Goal: Task Accomplishment & Management: Manage account settings

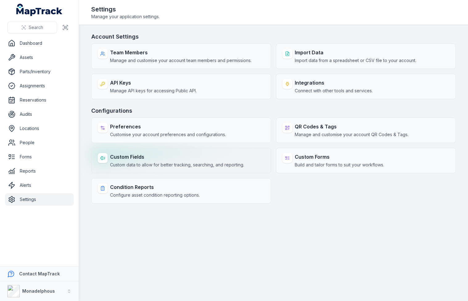
click at [172, 153] on strong "Custom Fields" at bounding box center [177, 156] width 134 height 7
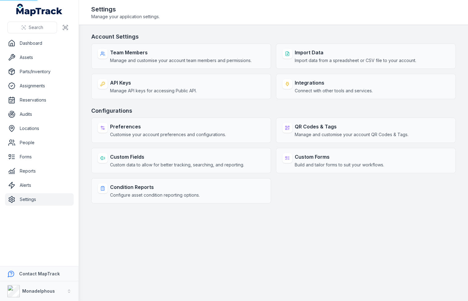
click at [241, 106] on h3 "Configurations" at bounding box center [273, 110] width 365 height 9
click at [241, 108] on h3 "Configurations" at bounding box center [273, 110] width 365 height 9
click at [231, 29] on main "Account Settings Team Members Manage and customise your account team members an…" at bounding box center [273, 163] width 389 height 276
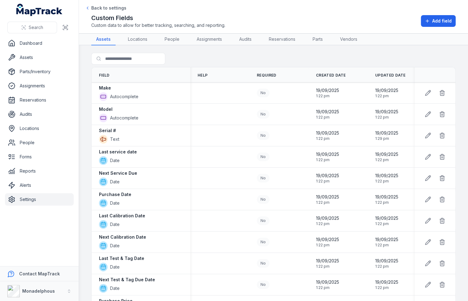
click at [23, 200] on link "Settings" at bounding box center [39, 199] width 69 height 12
click at [210, 170] on td at bounding box center [219, 178] width 59 height 21
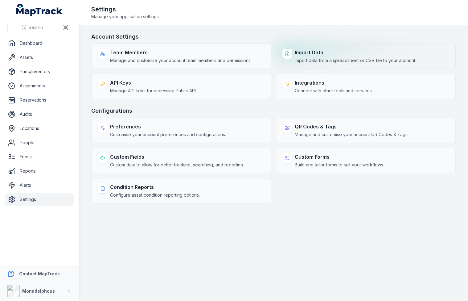
click at [335, 64] on div "Import Data Import data from a spreadsheet or CSV file to your account." at bounding box center [366, 56] width 180 height 25
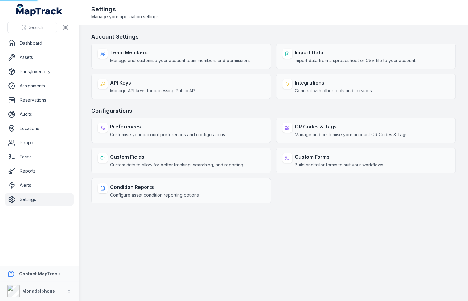
click at [315, 23] on header "Toggle Navigation Settings Manage your application settings." at bounding box center [273, 12] width 389 height 25
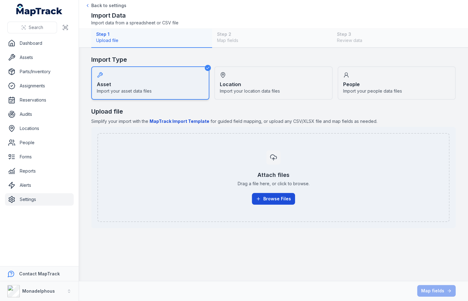
click at [263, 200] on button "Browse Files" at bounding box center [273, 199] width 43 height 12
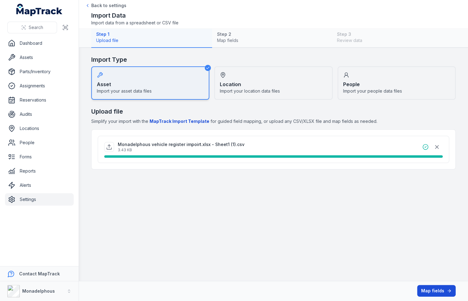
click at [429, 294] on button "Map fields" at bounding box center [436, 291] width 39 height 12
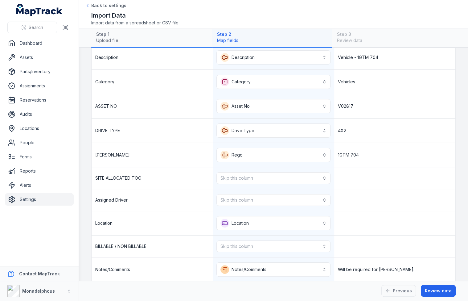
scroll to position [80, 0]
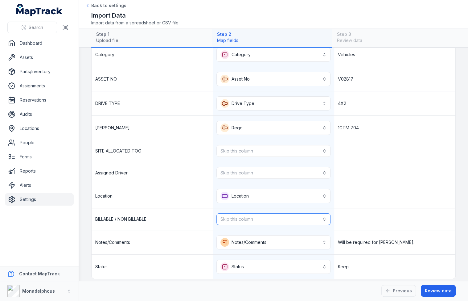
click at [256, 213] on button "Skip this column" at bounding box center [274, 219] width 114 height 12
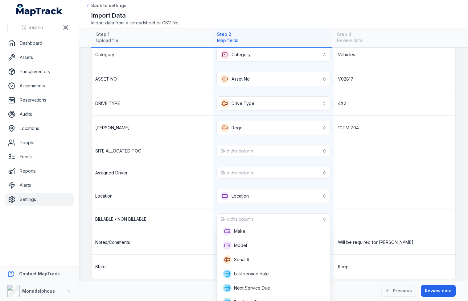
click at [361, 197] on div "**********" at bounding box center [274, 148] width 364 height 260
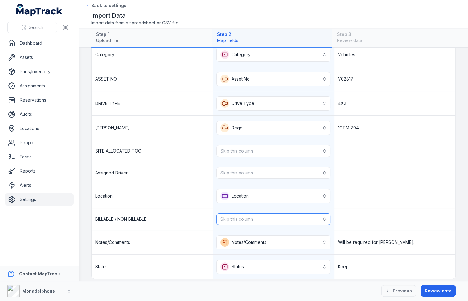
click at [290, 213] on button "Skip this column" at bounding box center [274, 219] width 114 height 12
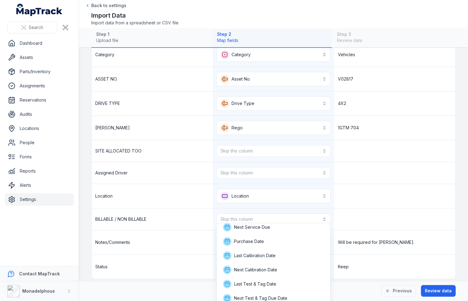
scroll to position [0, 0]
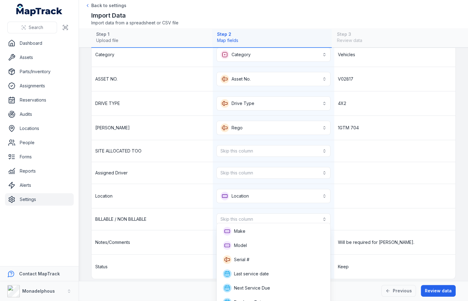
click at [346, 196] on div "**********" at bounding box center [274, 148] width 364 height 260
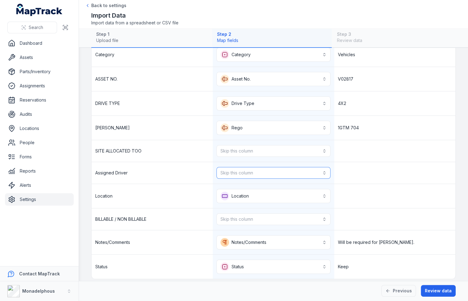
click at [267, 169] on button "Skip this column" at bounding box center [274, 173] width 114 height 12
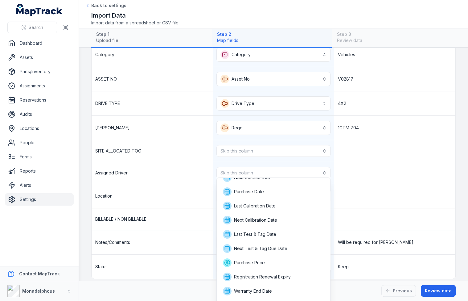
scroll to position [117, 0]
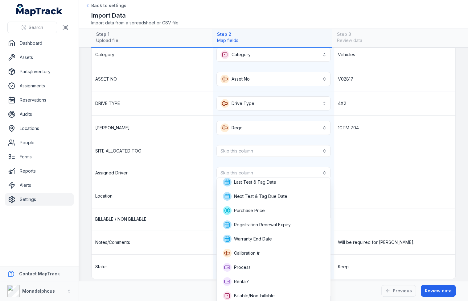
click at [343, 182] on div "**********" at bounding box center [274, 148] width 364 height 260
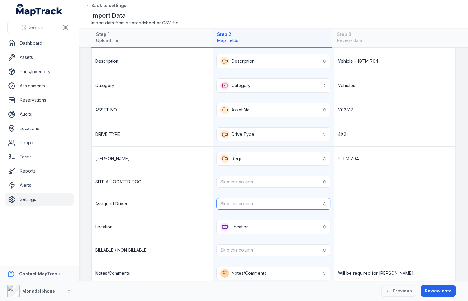
scroll to position [50, 0]
click at [271, 243] on button "Skip this column" at bounding box center [274, 249] width 114 height 12
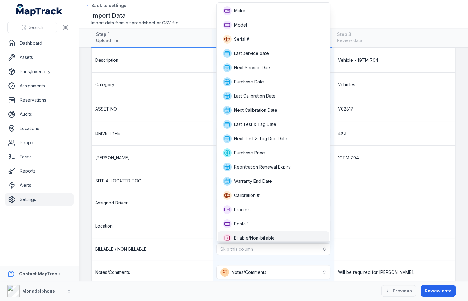
click at [272, 236] on span "Billable/Non-billable" at bounding box center [254, 238] width 41 height 6
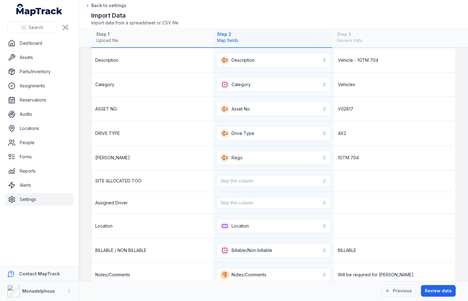
click at [413, 209] on div at bounding box center [394, 203] width 121 height 22
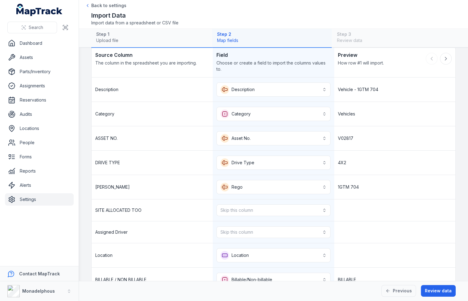
scroll to position [16, 0]
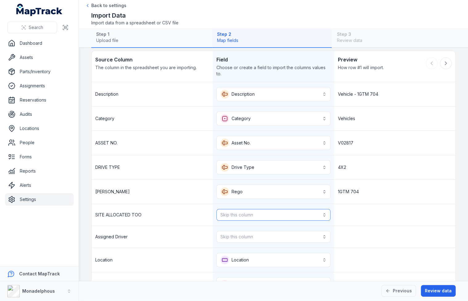
click at [329, 212] on button "Skip this column" at bounding box center [274, 215] width 114 height 12
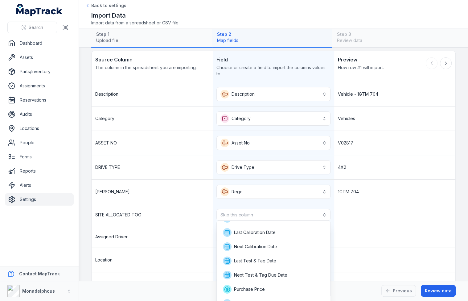
scroll to position [146, 0]
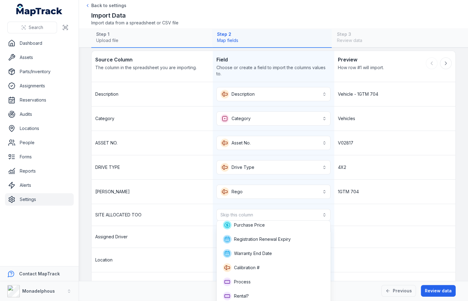
click at [350, 205] on div "SITE ALLOCATED TOO Skip this column" at bounding box center [274, 215] width 364 height 22
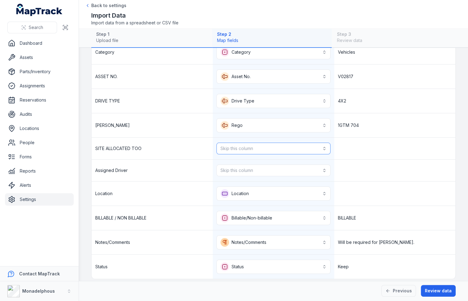
scroll to position [33, 0]
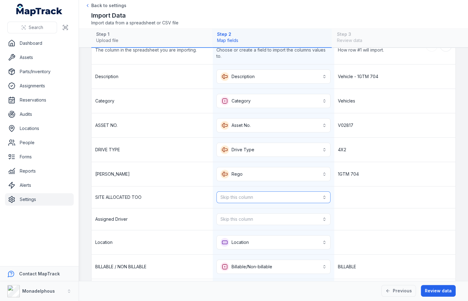
click at [266, 199] on button "Skip this column" at bounding box center [274, 197] width 114 height 12
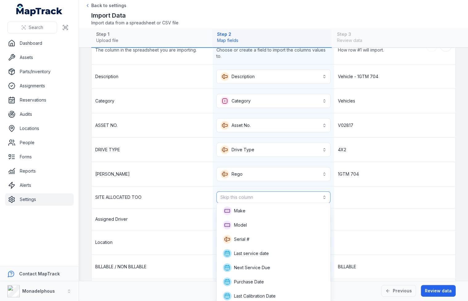
click at [269, 196] on button "Skip this column" at bounding box center [274, 197] width 114 height 12
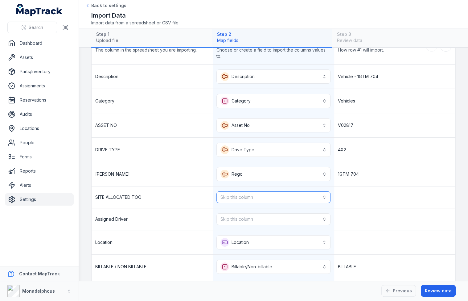
click at [269, 196] on button "Skip this column" at bounding box center [274, 197] width 114 height 12
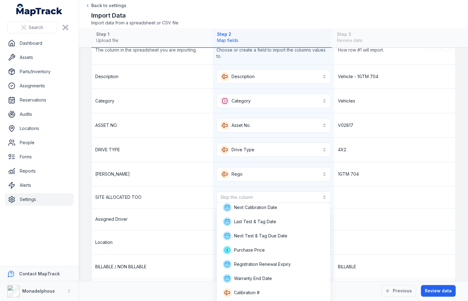
scroll to position [128, 0]
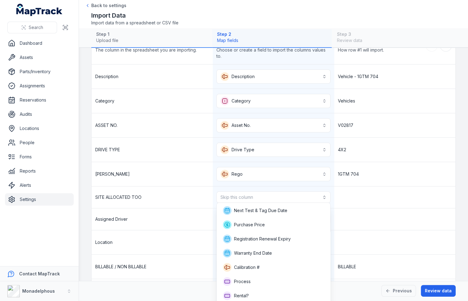
click at [182, 191] on div "SITE ALLOCATED TOO Skip this column" at bounding box center [274, 197] width 364 height 22
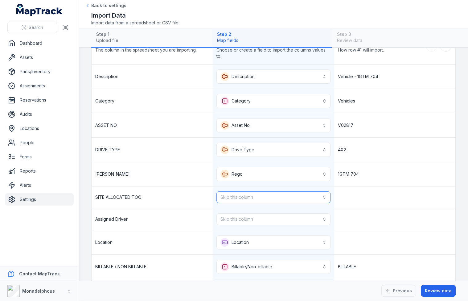
click at [287, 197] on button "Skip this column" at bounding box center [274, 197] width 114 height 12
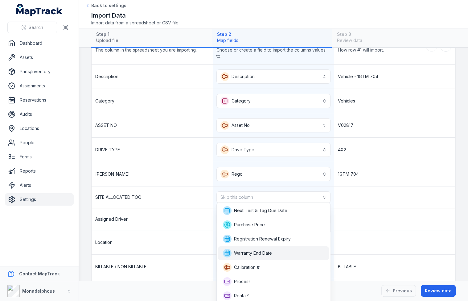
scroll to position [0, 0]
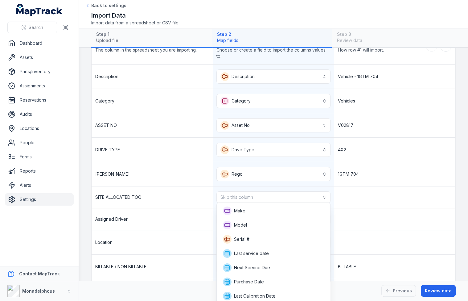
click at [369, 222] on div "**********" at bounding box center [274, 195] width 364 height 263
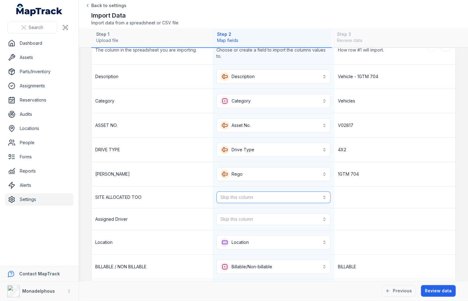
click at [313, 195] on button "Skip this column" at bounding box center [274, 197] width 114 height 12
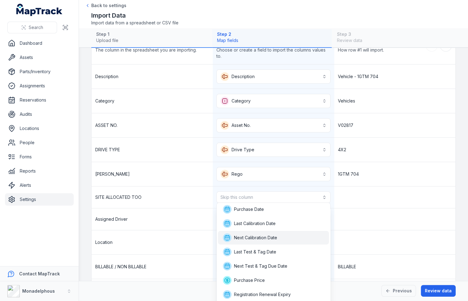
scroll to position [64, 0]
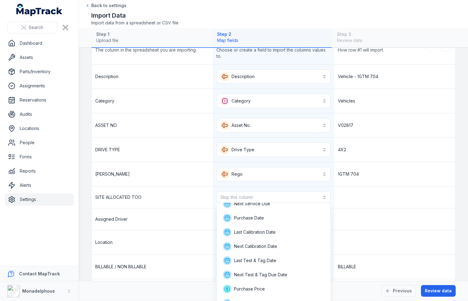
click at [364, 222] on div "**********" at bounding box center [274, 195] width 364 height 263
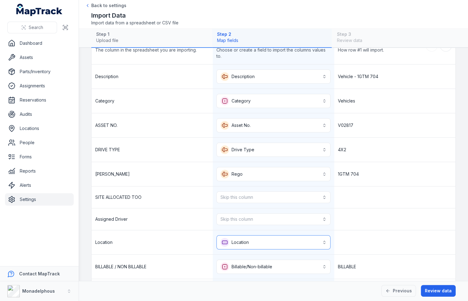
click at [278, 236] on button "Location ********" at bounding box center [274, 242] width 114 height 14
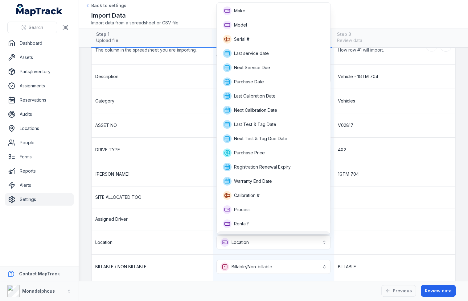
scroll to position [11, 0]
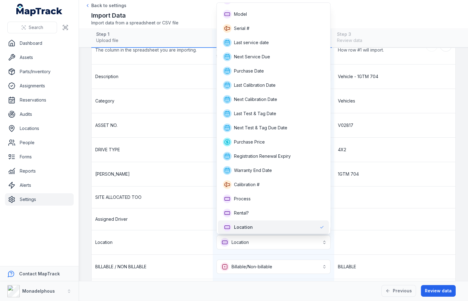
click at [265, 228] on div "Location" at bounding box center [273, 227] width 101 height 9
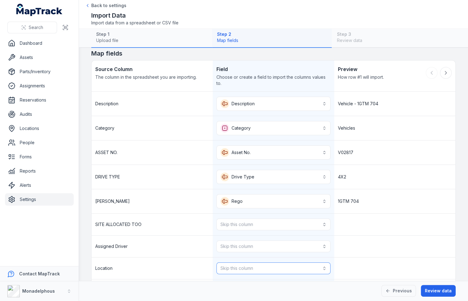
scroll to position [0, 0]
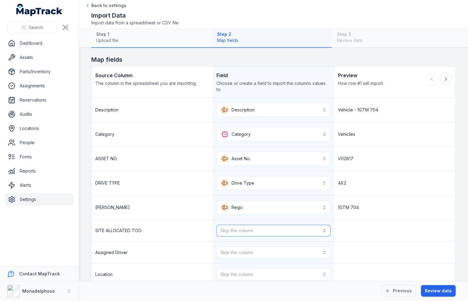
click at [270, 228] on button "Skip this column" at bounding box center [274, 231] width 114 height 12
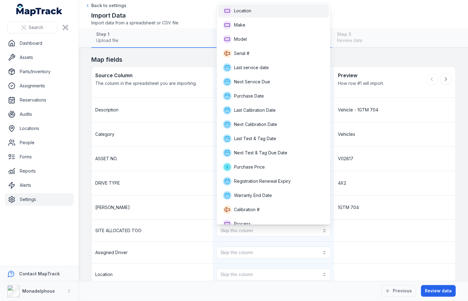
click at [278, 11] on div "Location" at bounding box center [273, 10] width 101 height 9
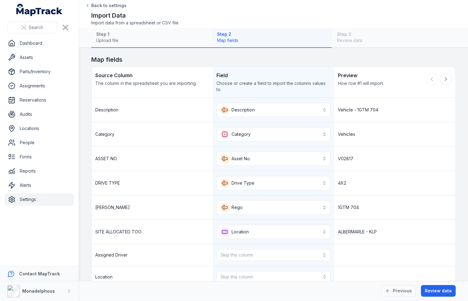
click at [361, 188] on div "4X2" at bounding box center [394, 183] width 121 height 24
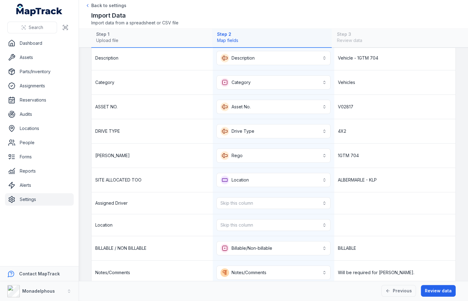
scroll to position [46, 0]
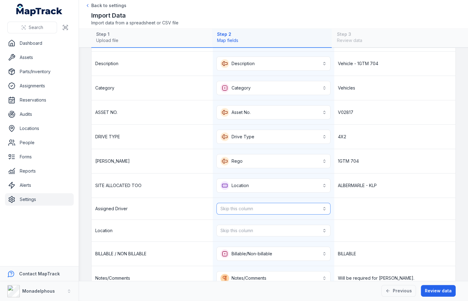
click at [300, 207] on button "Skip this column" at bounding box center [274, 209] width 114 height 12
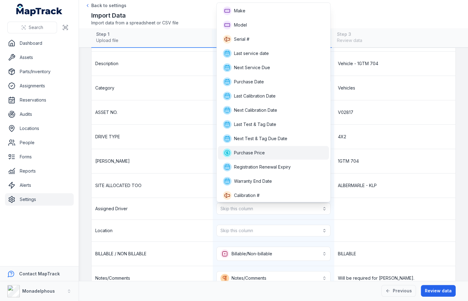
scroll to position [29, 0]
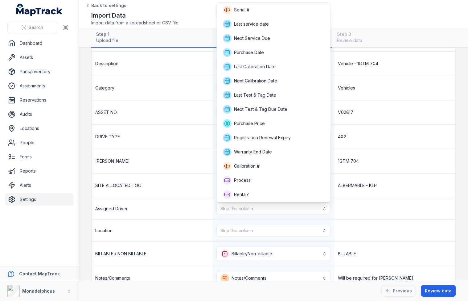
click at [376, 176] on div "**********" at bounding box center [274, 183] width 364 height 263
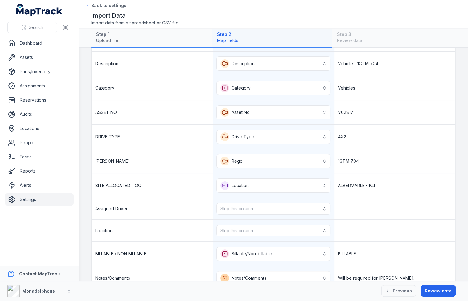
click at [33, 197] on link "Settings" at bounding box center [39, 199] width 69 height 12
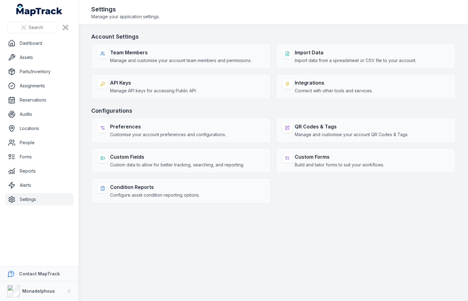
click at [165, 235] on main "Account Settings Team Members Manage and customise your account team members an…" at bounding box center [273, 163] width 389 height 276
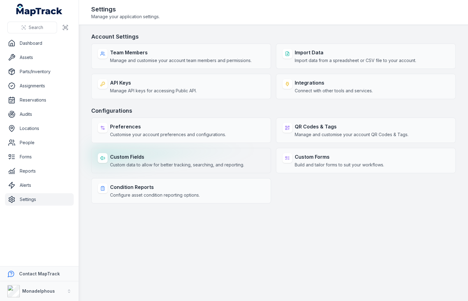
click at [150, 148] on div "Custom Fields Custom data to allow for better tracking, searching, and reportin…" at bounding box center [181, 160] width 180 height 25
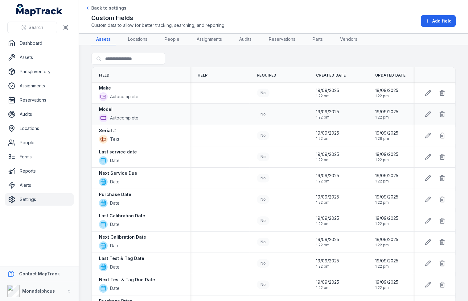
scroll to position [375, 0]
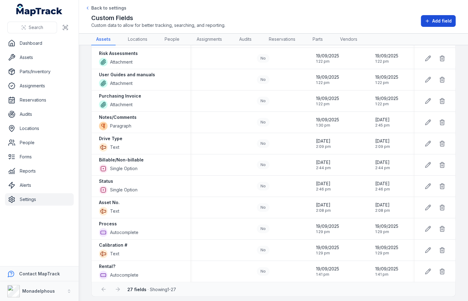
click at [427, 19] on icon at bounding box center [427, 21] width 5 height 5
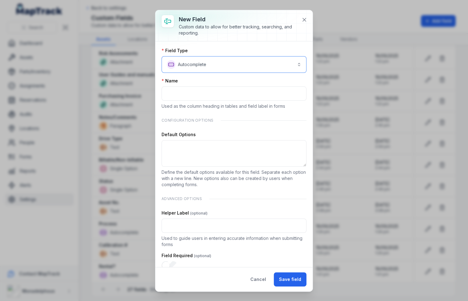
click at [231, 71] on button "**********" at bounding box center [234, 64] width 145 height 17
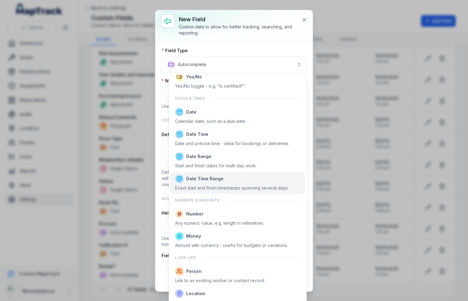
scroll to position [276, 0]
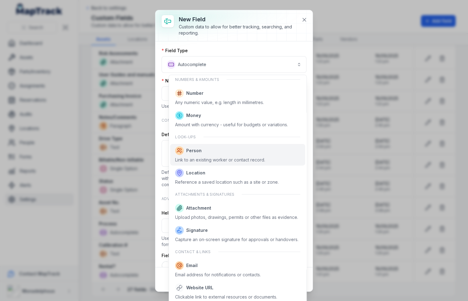
click at [243, 164] on div "Person Link to an existing worker or contact record." at bounding box center [237, 155] width 135 height 22
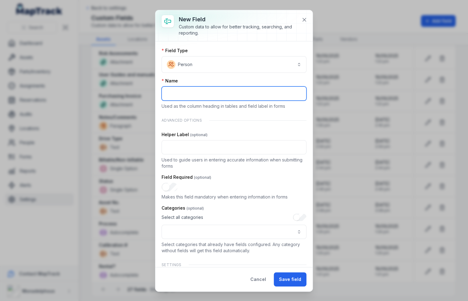
click at [208, 94] on input ":r9j:-form-item-label" at bounding box center [234, 93] width 145 height 14
type input "**********"
click at [230, 76] on div "**********" at bounding box center [234, 181] width 145 height 266
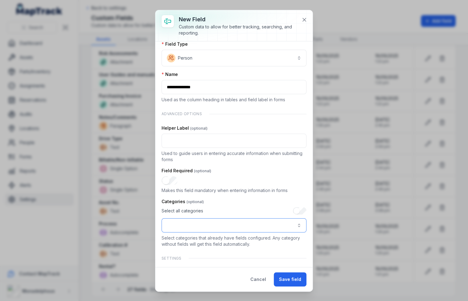
click at [278, 223] on button ":rad:-form-item-label" at bounding box center [234, 225] width 145 height 14
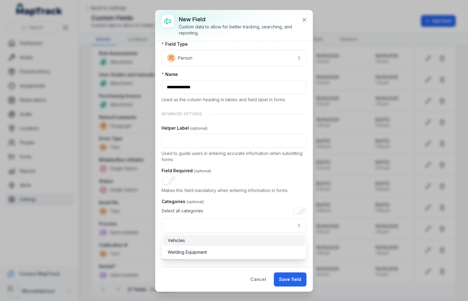
click at [251, 240] on div "Vehicles" at bounding box center [234, 240] width 132 height 6
click at [262, 211] on div "**********" at bounding box center [234, 219] width 145 height 25
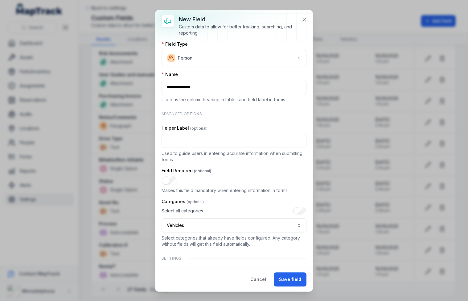
click at [291, 271] on div "Cancel Save field" at bounding box center [233, 279] width 157 height 24
click at [291, 275] on button "Save field" at bounding box center [290, 279] width 33 height 14
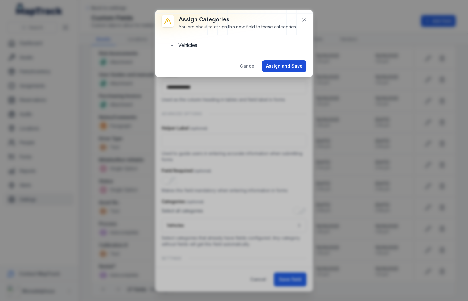
click at [290, 66] on button "Assign and Save" at bounding box center [284, 66] width 44 height 12
